Goal: Navigation & Orientation: Find specific page/section

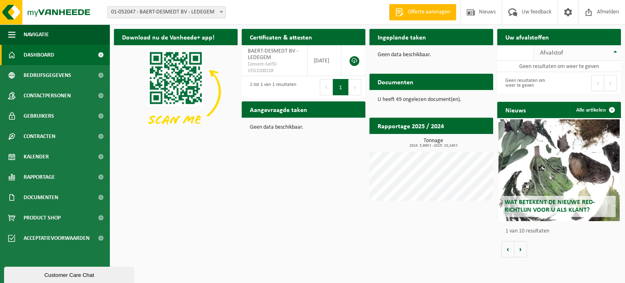
click at [567, 50] on div "Afvalstof" at bounding box center [575, 53] width 71 height 7
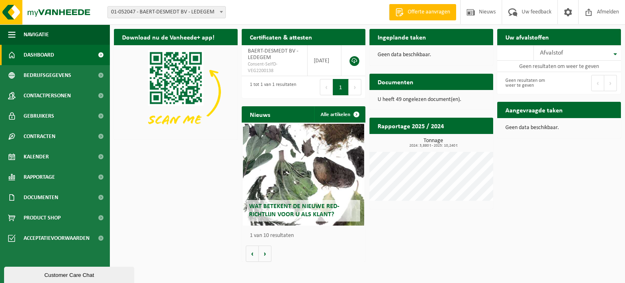
click at [550, 111] on h2 "Aangevraagde taken" at bounding box center [534, 110] width 74 height 16
click at [60, 92] on span "Contactpersonen" at bounding box center [47, 95] width 47 height 20
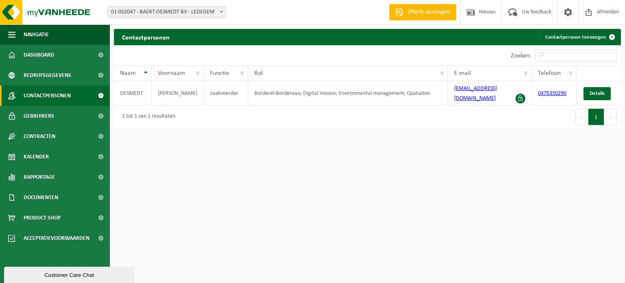
click at [124, 273] on div "Customer Care Chat" at bounding box center [69, 275] width 118 height 6
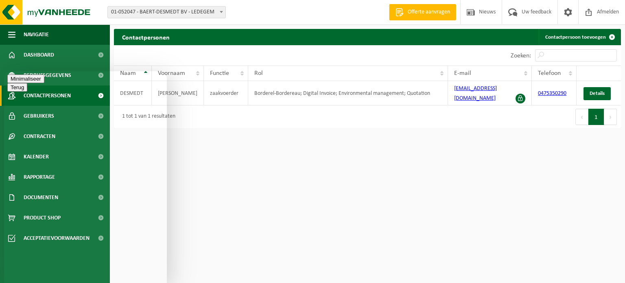
click at [44, 92] on button "Minimaliseer" at bounding box center [25, 96] width 37 height 9
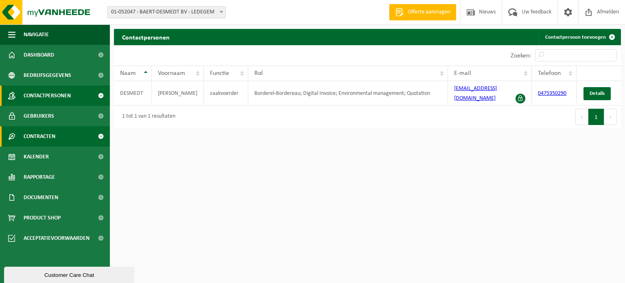
click at [52, 139] on span "Contracten" at bounding box center [40, 136] width 32 height 20
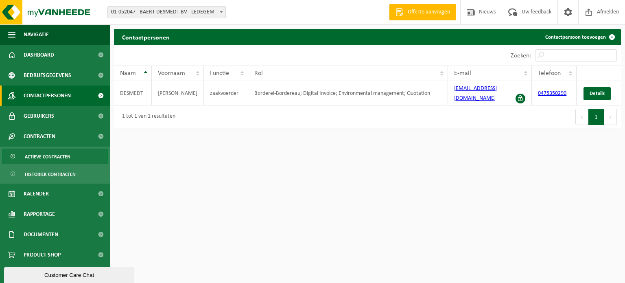
click at [51, 155] on span "Actieve contracten" at bounding box center [48, 156] width 46 height 15
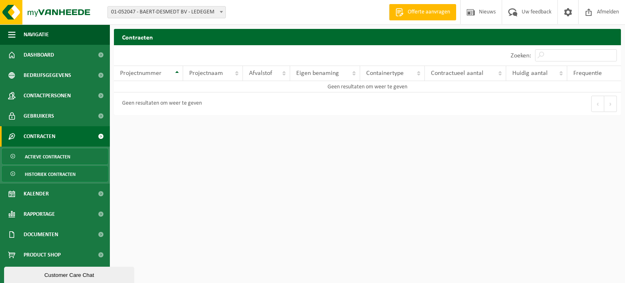
click at [49, 174] on span "Historiek contracten" at bounding box center [50, 173] width 51 height 15
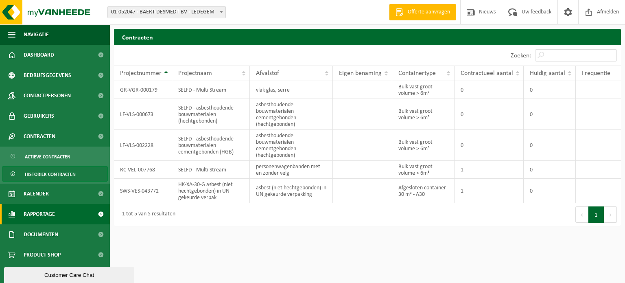
scroll to position [2, 0]
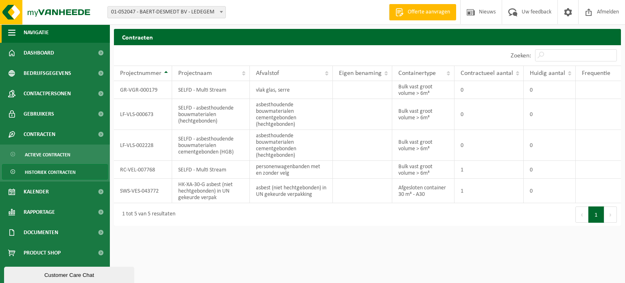
click at [13, 27] on span "button" at bounding box center [11, 32] width 7 height 20
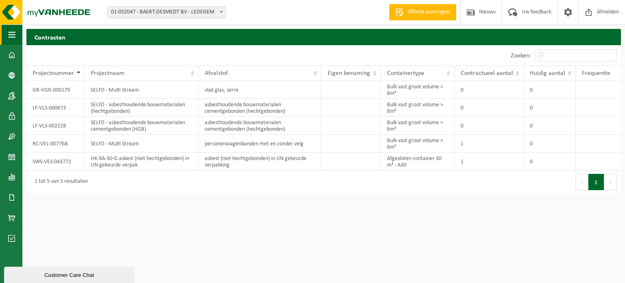
click at [9, 36] on span "button" at bounding box center [11, 34] width 7 height 20
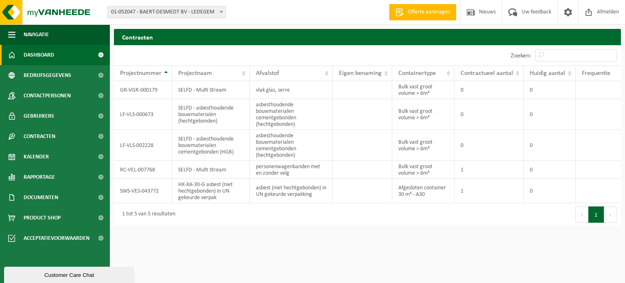
click at [19, 53] on link "Dashboard" at bounding box center [55, 55] width 110 height 20
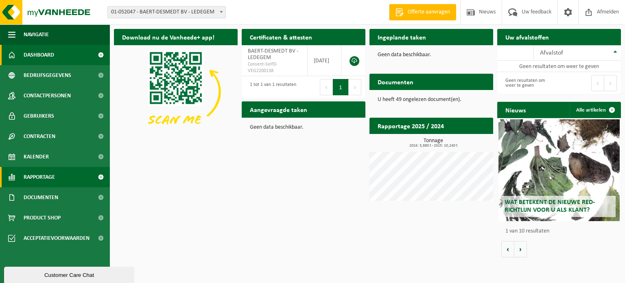
click at [42, 175] on span "Rapportage" at bounding box center [39, 177] width 31 height 20
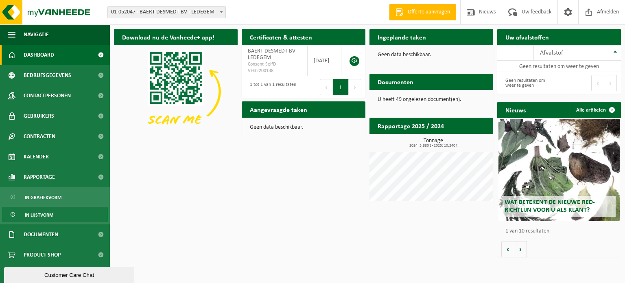
click at [57, 216] on link "In lijstvorm" at bounding box center [55, 214] width 106 height 15
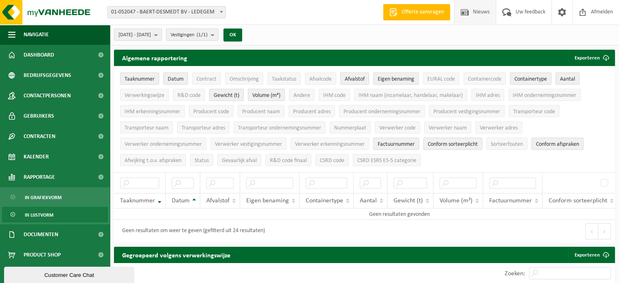
click at [482, 15] on span "Nieuws" at bounding box center [481, 12] width 21 height 24
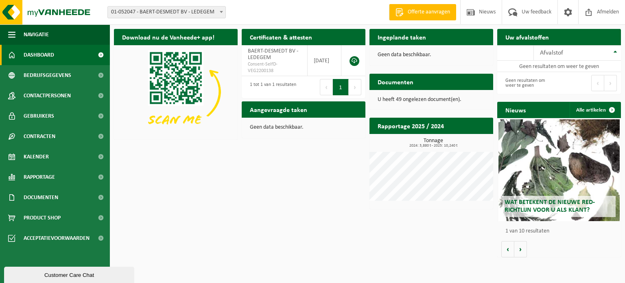
click at [30, 55] on span "Dashboard" at bounding box center [39, 55] width 31 height 20
click at [549, 55] on span "Afvalstof" at bounding box center [551, 53] width 23 height 7
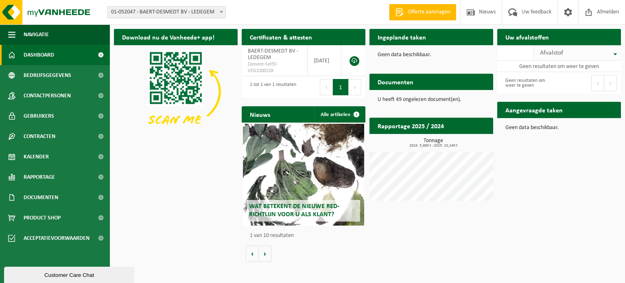
click at [548, 55] on span "Afvalstof" at bounding box center [551, 53] width 23 height 7
click at [539, 112] on h2 "Aangevraagde taken" at bounding box center [534, 110] width 74 height 16
